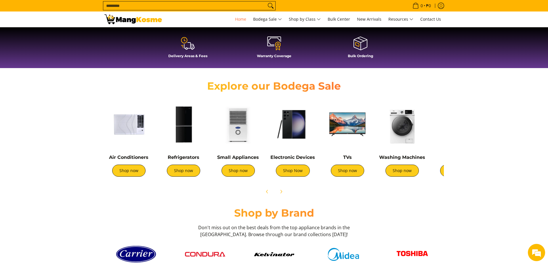
scroll to position [0, 686]
click at [130, 173] on link "Shop now" at bounding box center [128, 171] width 33 height 12
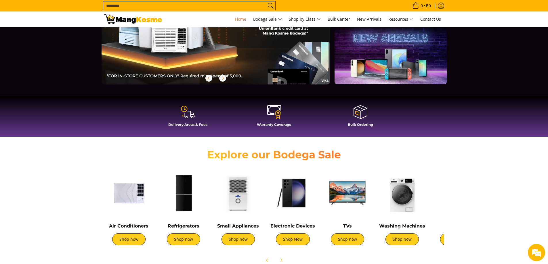
scroll to position [230, 0]
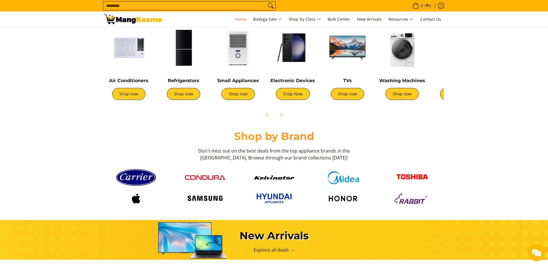
click at [486, 150] on div "Shop by Brand Don't miss out on the best deals from the top appliance brands in…" at bounding box center [274, 145] width 548 height 31
click at [194, 96] on link "Shop now" at bounding box center [183, 94] width 33 height 12
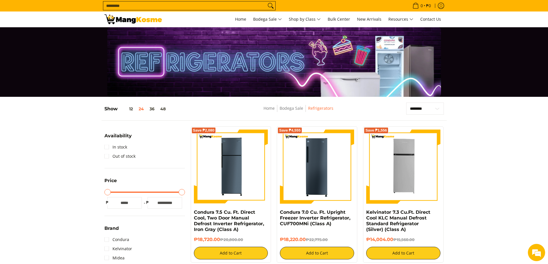
type input "*****"
drag, startPoint x: 108, startPoint y: 194, endPoint x: 161, endPoint y: 195, distance: 52.7
type input "*****"
click at [161, 193] on input "Minimum Price" at bounding box center [144, 192] width 81 height 1
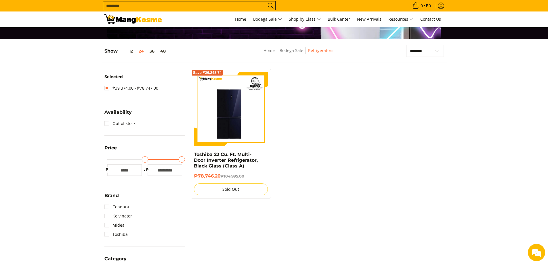
scroll to position [75, 0]
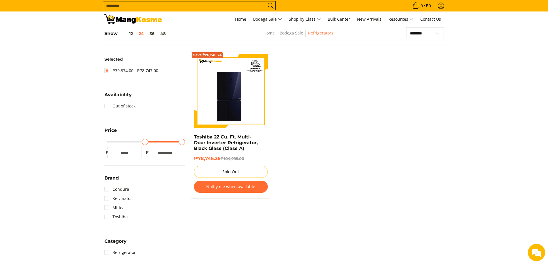
drag, startPoint x: 146, startPoint y: 142, endPoint x: 61, endPoint y: 142, distance: 84.9
click at [104, 142] on input "Minimum Price" at bounding box center [144, 142] width 81 height 1
type input "*****"
drag, startPoint x: 145, startPoint y: 142, endPoint x: 97, endPoint y: 143, distance: 47.5
click at [104, 143] on input "Minimum Price" at bounding box center [144, 142] width 81 height 1
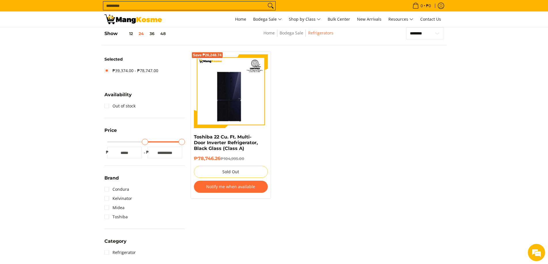
type input "*****"
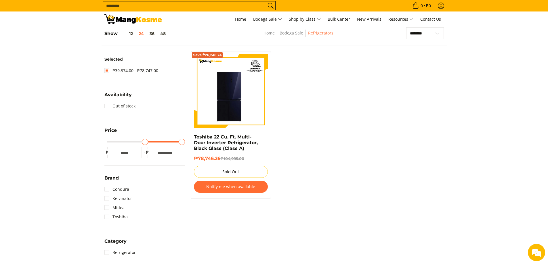
type input "*****"
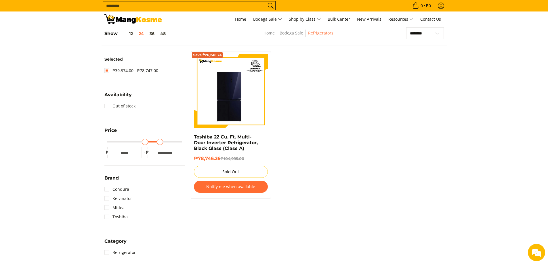
type input "*****"
drag, startPoint x: 182, startPoint y: 143, endPoint x: 116, endPoint y: 140, distance: 65.4
type input "*****"
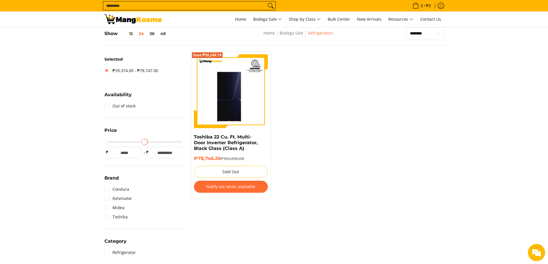
click at [116, 142] on input "Maximum Price" at bounding box center [144, 142] width 81 height 1
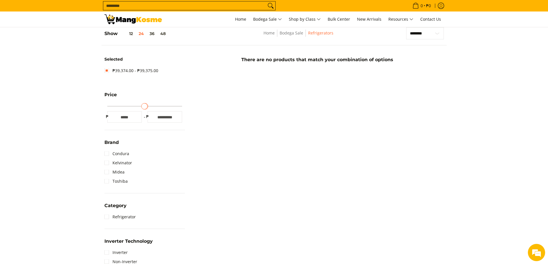
drag, startPoint x: 143, startPoint y: 108, endPoint x: 111, endPoint y: 106, distance: 32.9
click at [111, 106] on input "Maximum Price" at bounding box center [144, 106] width 81 height 1
click at [117, 120] on input "*****" at bounding box center [124, 117] width 35 height 12
type input "*****"
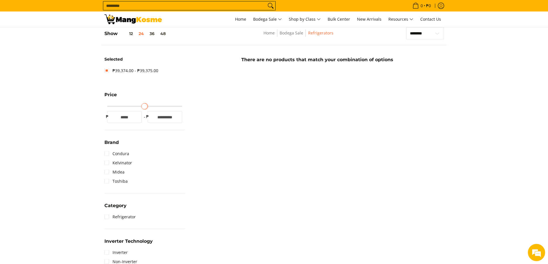
type input "*****"
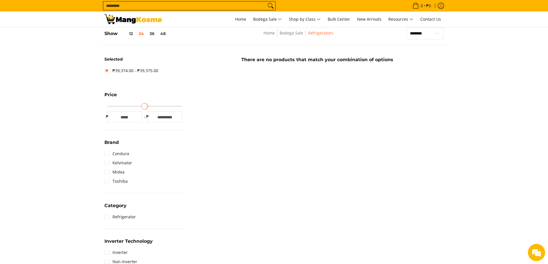
type input "*****"
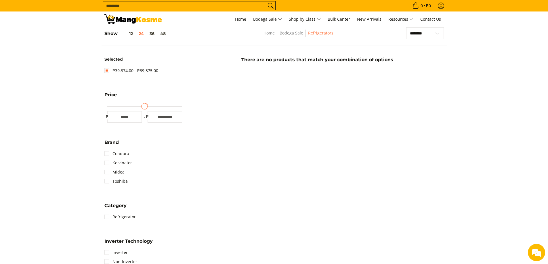
type input "*****"
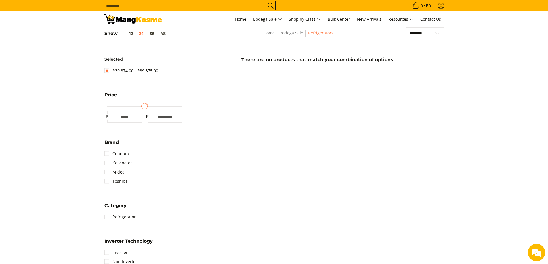
type input "*****"
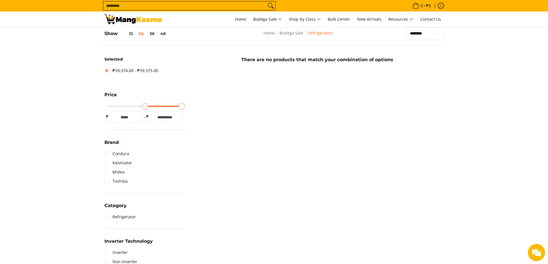
drag, startPoint x: 147, startPoint y: 107, endPoint x: 217, endPoint y: 106, distance: 69.9
type input "*****"
click at [185, 106] on input "Maximum Price" at bounding box center [144, 106] width 81 height 1
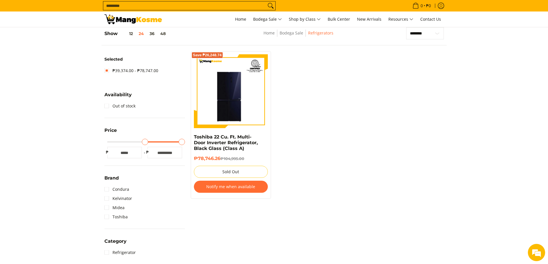
drag, startPoint x: 144, startPoint y: 140, endPoint x: 117, endPoint y: 144, distance: 28.0
click at [106, 143] on input "Minimum Price" at bounding box center [144, 142] width 81 height 1
drag, startPoint x: 147, startPoint y: 140, endPoint x: 99, endPoint y: 136, distance: 48.0
click at [104, 142] on input "Minimum Price" at bounding box center [144, 142] width 81 height 1
type input "*****"
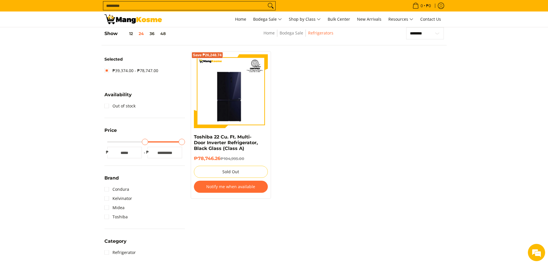
drag, startPoint x: 143, startPoint y: 140, endPoint x: 159, endPoint y: 141, distance: 15.6
click at [165, 142] on input "Minimum Price" at bounding box center [144, 142] width 81 height 1
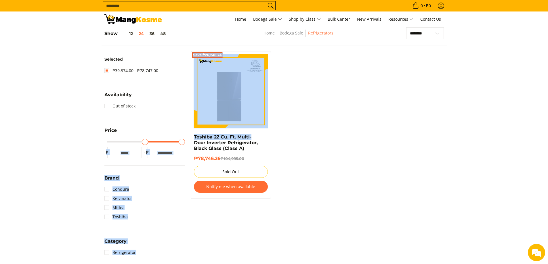
drag, startPoint x: 158, startPoint y: 141, endPoint x: 190, endPoint y: 141, distance: 32.2
click at [190, 141] on div "**********" at bounding box center [274, 252] width 345 height 450
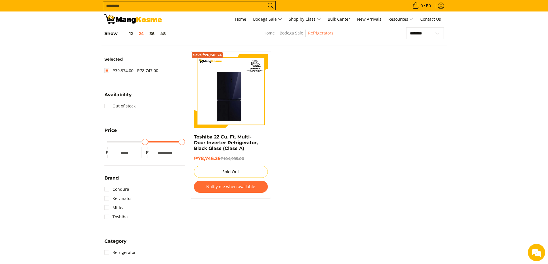
click at [334, 140] on div "Save ₱26,248.74 Toshiba 22 Cu. Ft. Multi-Door Inverter Refrigerator, Black Glas…" at bounding box center [317, 128] width 259 height 154
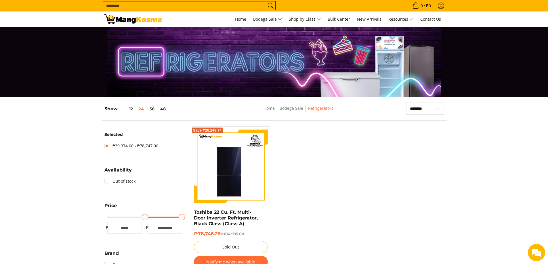
click at [149, 104] on div "Show 12 24 36 48" at bounding box center [163, 112] width 119 height 18
click at [155, 110] on button "36" at bounding box center [152, 109] width 11 height 5
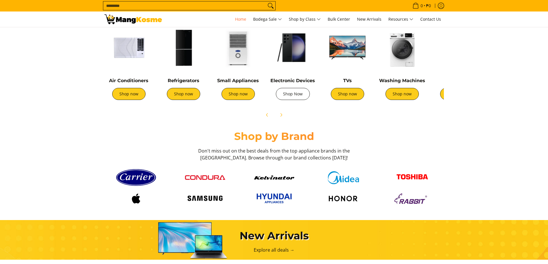
click at [294, 97] on link "Shop Now" at bounding box center [293, 94] width 34 height 12
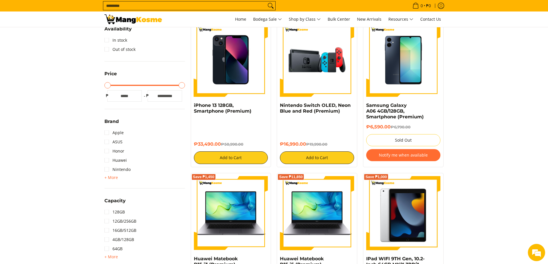
scroll to position [115, 0]
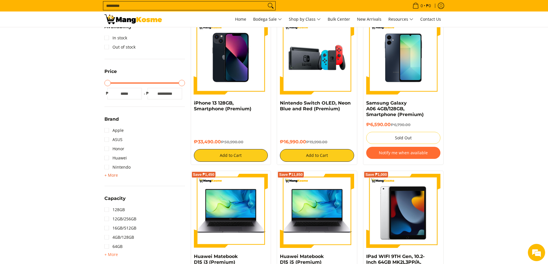
click at [116, 176] on span "+ More" at bounding box center [111, 175] width 14 height 5
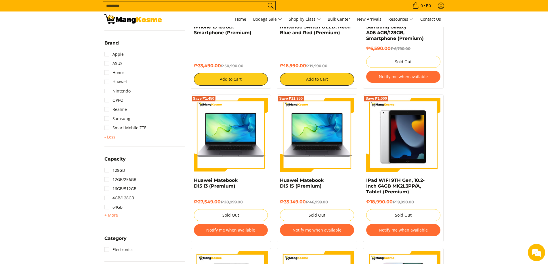
scroll to position [192, 0]
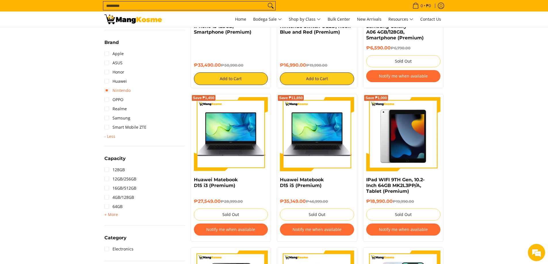
click at [108, 90] on link "Nintendo" at bounding box center [117, 90] width 26 height 9
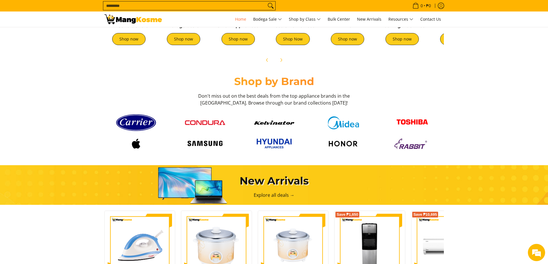
scroll to position [307, 0]
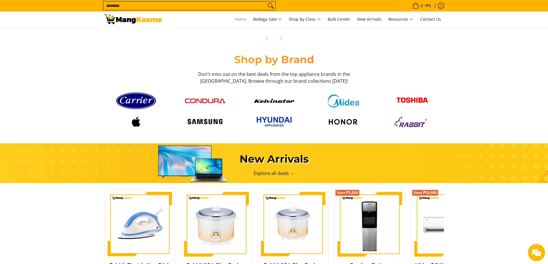
click at [144, 102] on img at bounding box center [136, 100] width 40 height 21
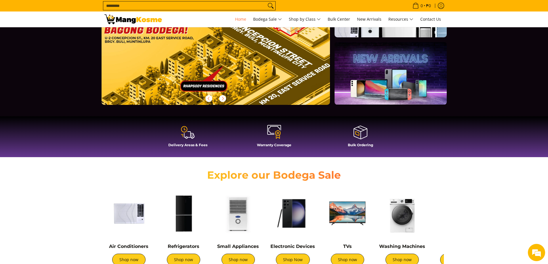
scroll to position [64, 0]
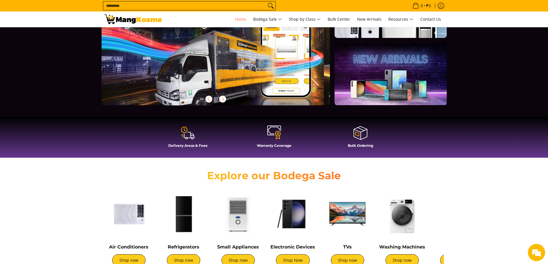
click at [271, 135] on icon at bounding box center [274, 133] width 14 height 14
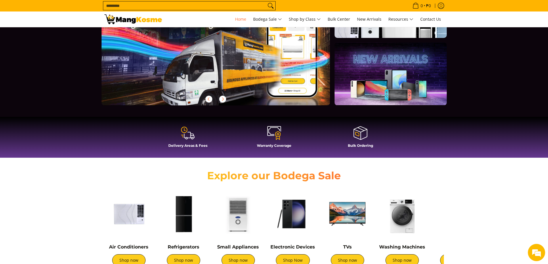
click at [189, 133] on icon at bounding box center [188, 133] width 14 height 14
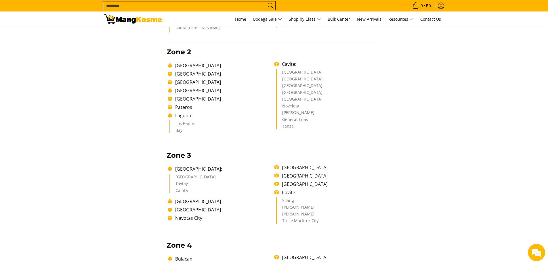
scroll to position [384, 0]
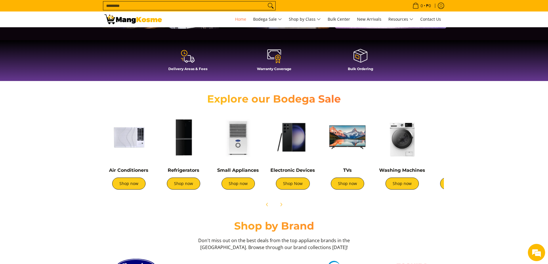
click at [362, 49] on icon at bounding box center [361, 56] width 14 height 14
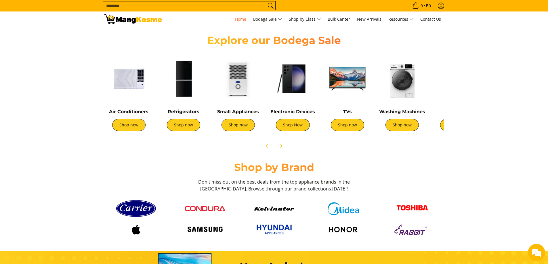
scroll to position [174, 0]
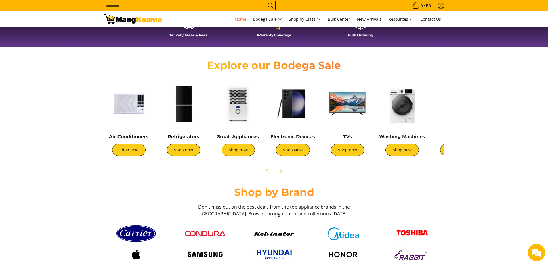
click at [492, 139] on section "Explore our Bodega Sale Air Conditioners Shop now Refrigerators Shop now" at bounding box center [274, 115] width 548 height 130
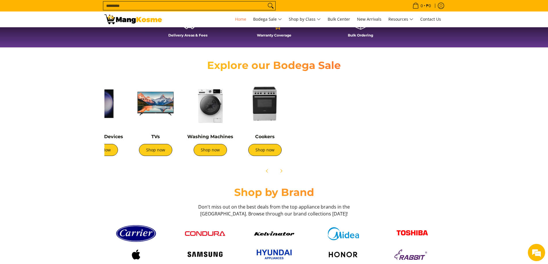
drag, startPoint x: 443, startPoint y: 150, endPoint x: 213, endPoint y: 129, distance: 230.9
click at [215, 130] on div "Air Conditioners Shop now Refrigerators Shop now Shop now" at bounding box center [178, 119] width 537 height 85
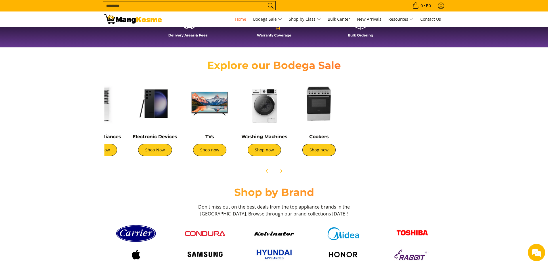
scroll to position [0, 0]
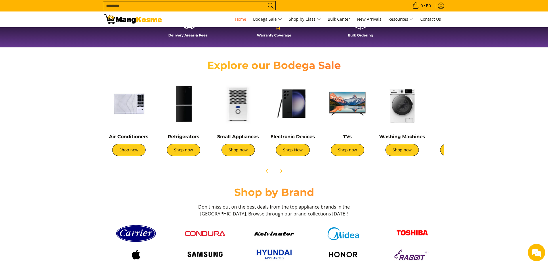
drag, startPoint x: 162, startPoint y: 119, endPoint x: 528, endPoint y: 112, distance: 365.9
click at [528, 112] on section "Explore our Bodega Sale Air Conditioners Shop now Refrigerators Shop now" at bounding box center [274, 115] width 548 height 130
drag, startPoint x: 331, startPoint y: 114, endPoint x: 440, endPoint y: 118, distance: 109.2
click at [440, 118] on div "Air Conditioners Shop now Refrigerators Shop now Shop now" at bounding box center [370, 119] width 537 height 85
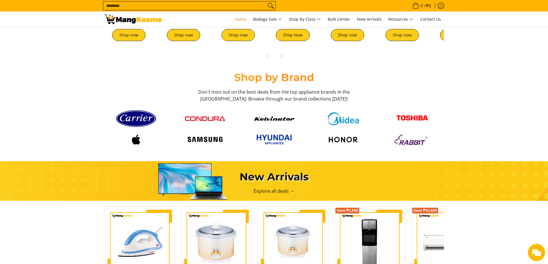
click at [139, 121] on img at bounding box center [136, 118] width 40 height 21
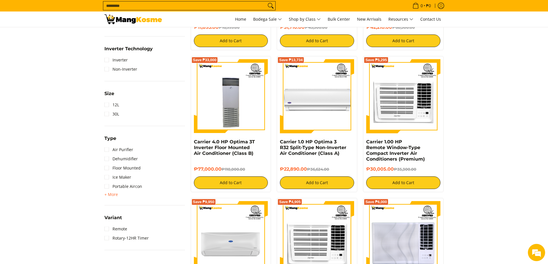
scroll to position [308, 0]
click at [112, 193] on span "+ More" at bounding box center [111, 195] width 14 height 5
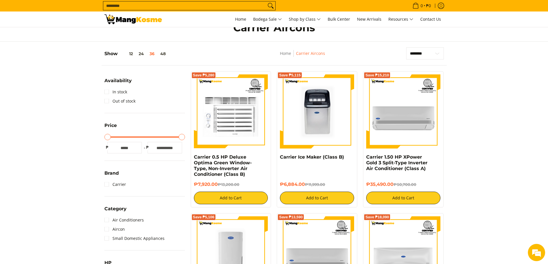
scroll to position [1, 0]
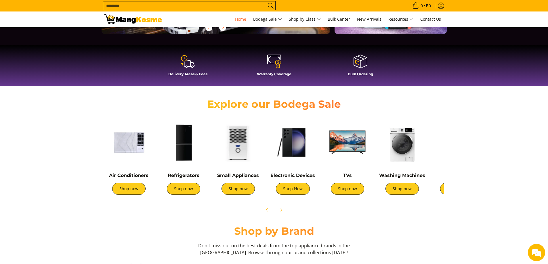
scroll to position [136, 0]
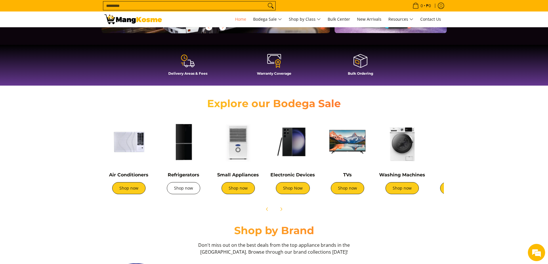
click at [187, 189] on link "Shop now" at bounding box center [183, 188] width 33 height 12
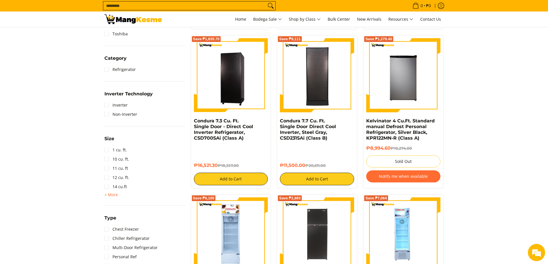
scroll to position [230, 0]
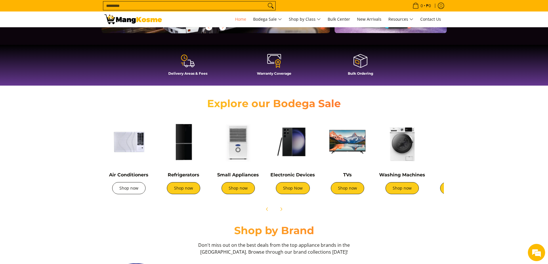
click at [121, 191] on link "Shop now" at bounding box center [128, 188] width 33 height 12
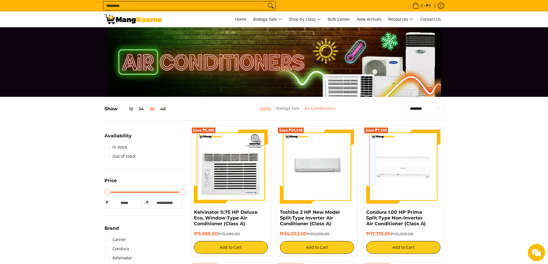
click at [266, 108] on link "Home" at bounding box center [265, 108] width 11 height 5
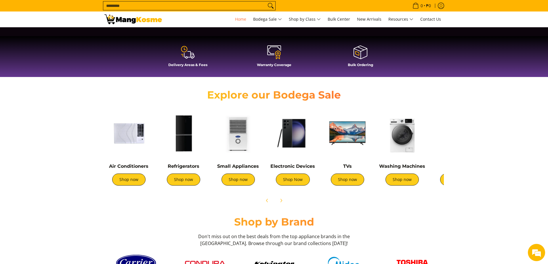
scroll to position [153, 0]
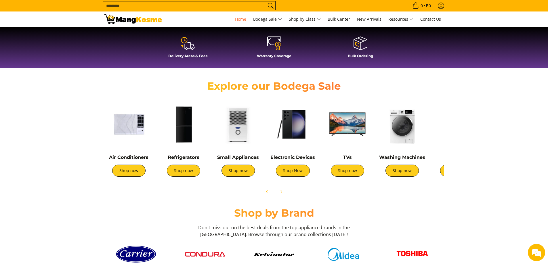
click at [138, 177] on div "Air Conditioners Shop now" at bounding box center [128, 169] width 49 height 28
click at [132, 173] on link "Shop now" at bounding box center [128, 171] width 33 height 12
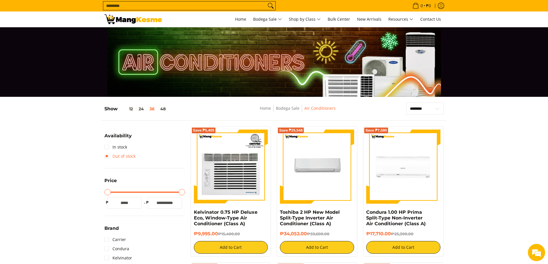
click at [108, 155] on link "Out of stock" at bounding box center [119, 156] width 31 height 9
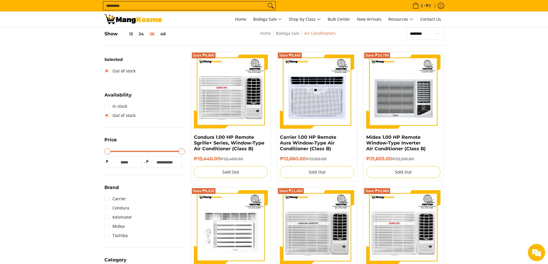
scroll to position [75, 0]
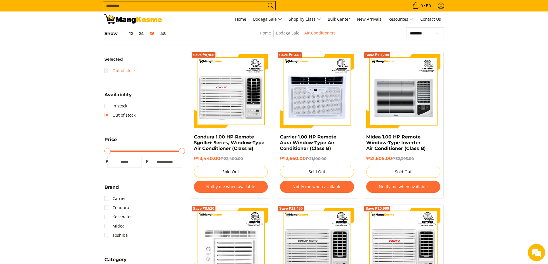
click at [107, 70] on link "Out of stock" at bounding box center [119, 70] width 31 height 9
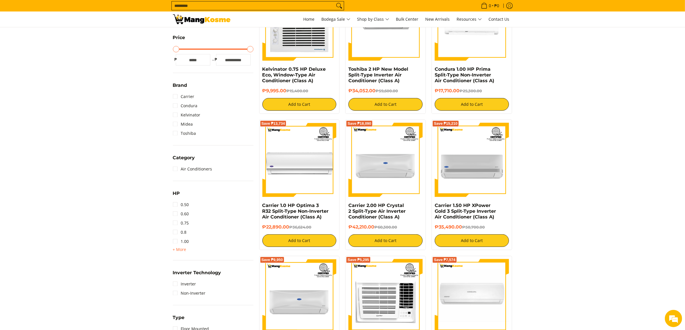
scroll to position [144, 0]
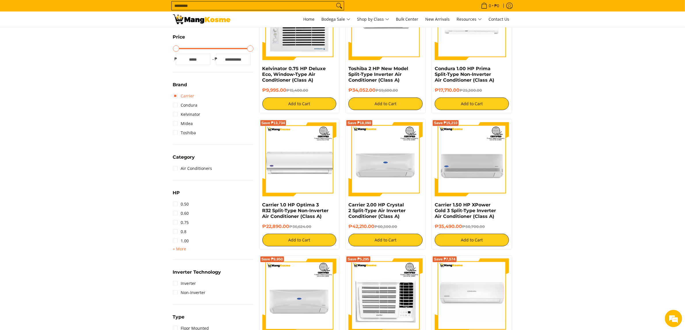
click at [176, 97] on link "Carrier" at bounding box center [184, 96] width 22 height 9
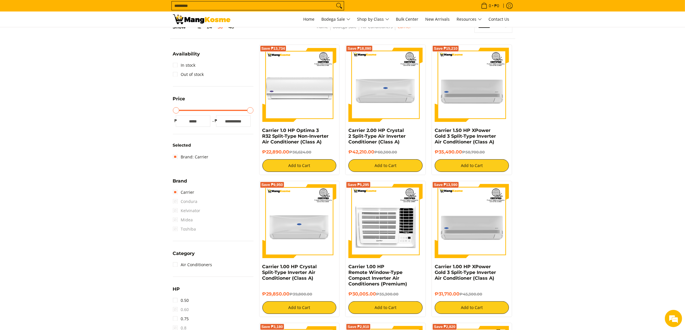
scroll to position [75, 0]
